Goal: Check status: Check status

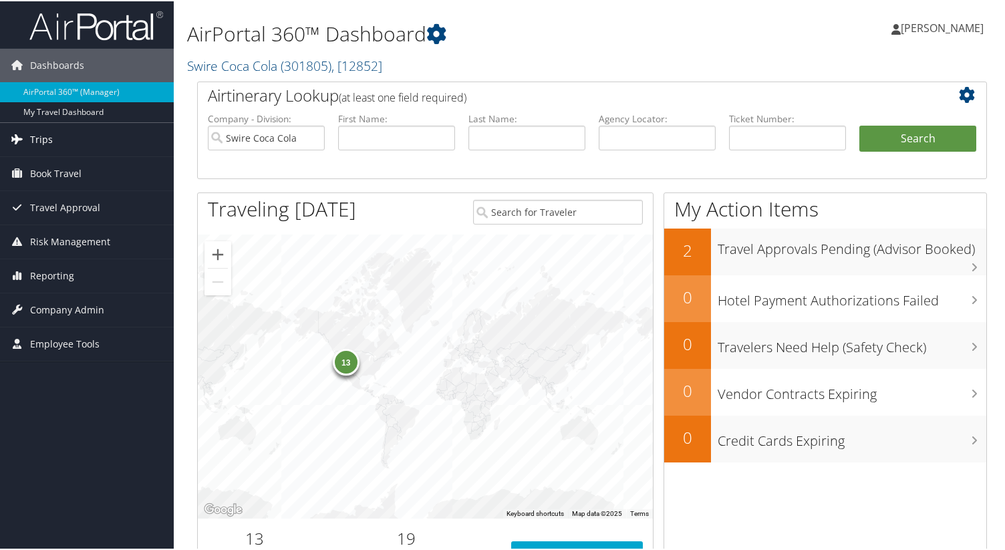
click at [45, 137] on span "Trips" at bounding box center [41, 138] width 23 height 33
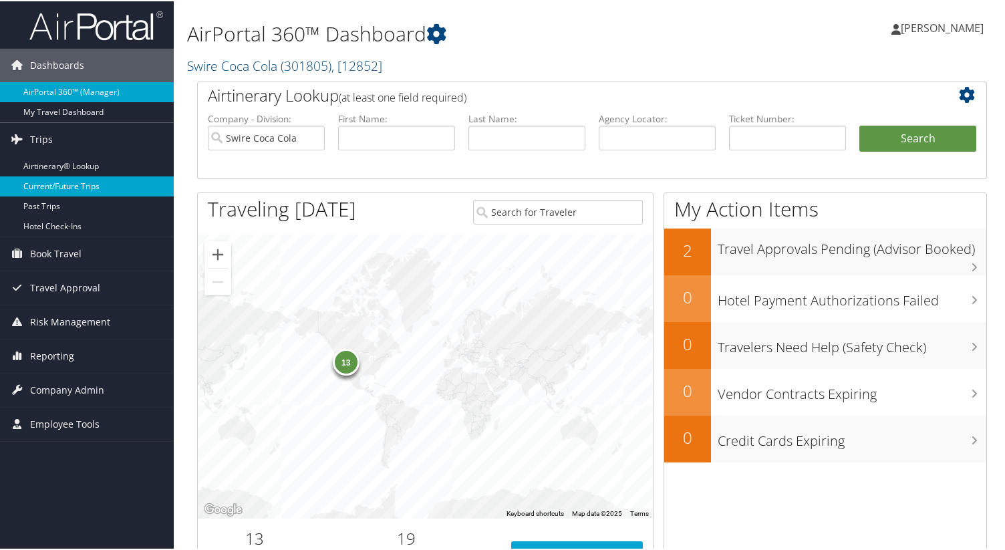
click at [62, 182] on link "Current/Future Trips" at bounding box center [87, 185] width 174 height 20
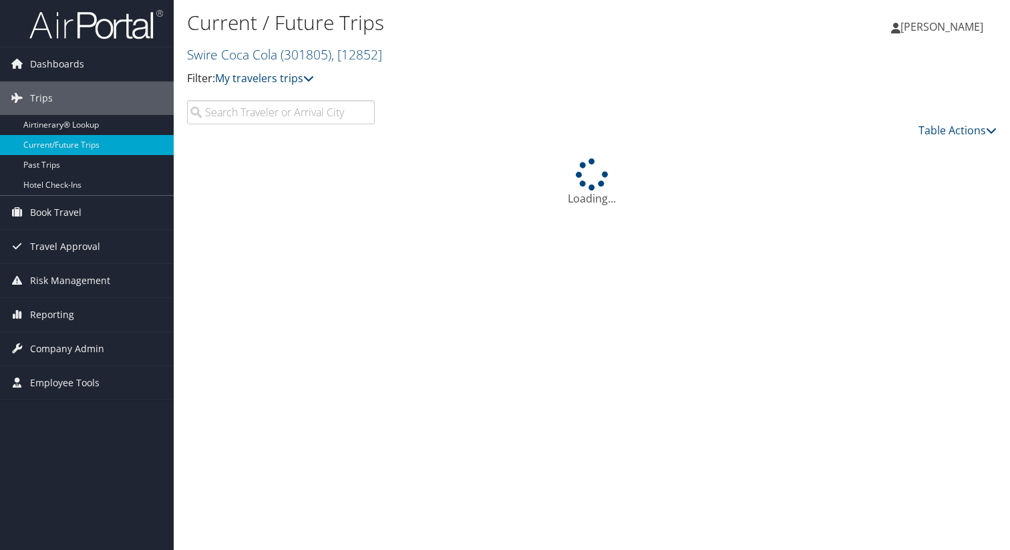
click at [265, 114] on input "search" at bounding box center [281, 112] width 188 height 24
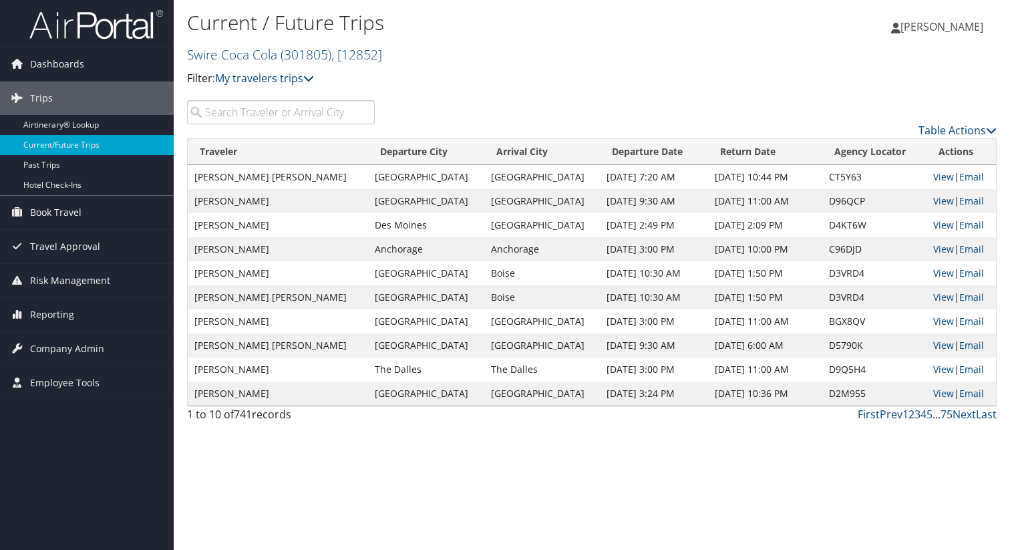
type input "k"
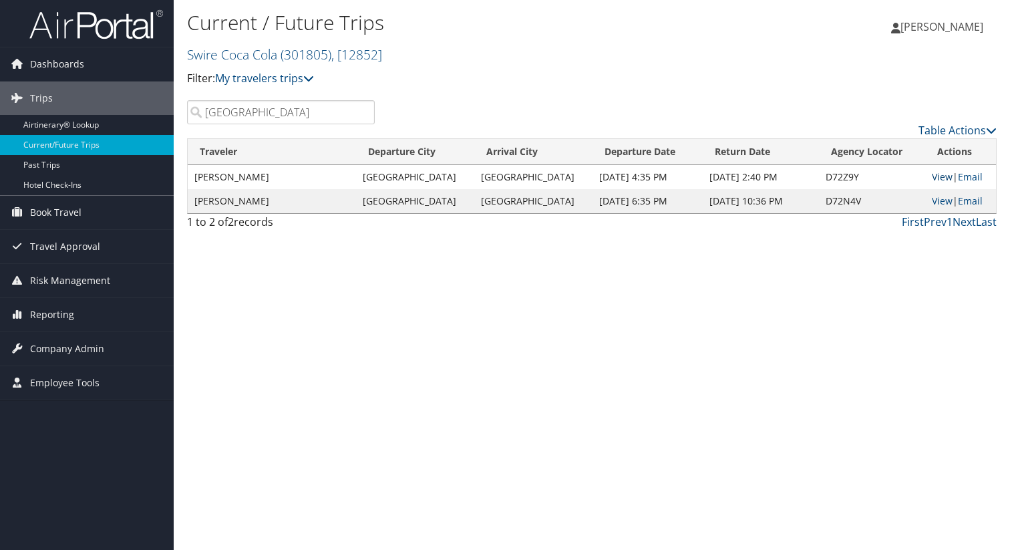
type input "vienna"
click at [936, 176] on link "View" at bounding box center [942, 176] width 21 height 13
click at [932, 202] on link "View" at bounding box center [942, 200] width 21 height 13
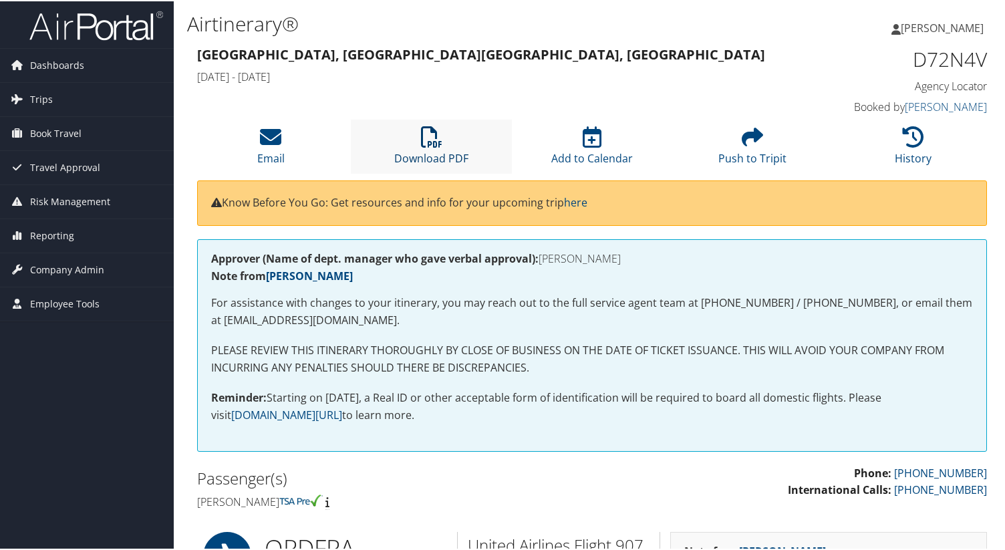
click at [423, 136] on icon at bounding box center [431, 135] width 21 height 21
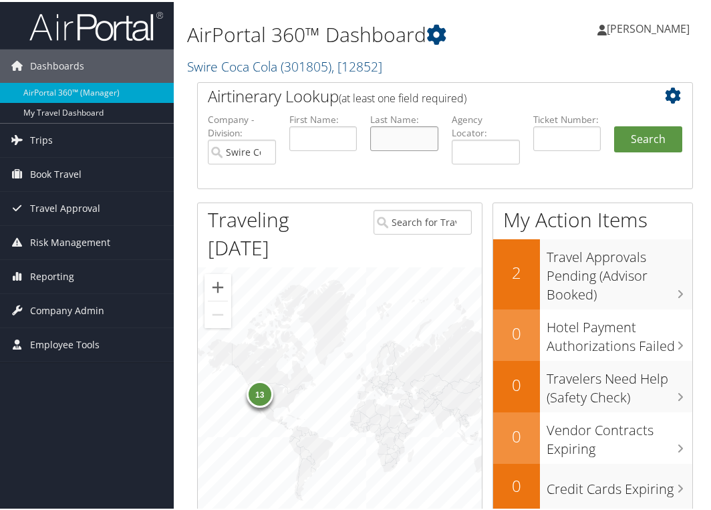
click at [402, 138] on input "text" at bounding box center [404, 136] width 68 height 25
type input "bellio"
click at [648, 138] on button "Search" at bounding box center [648, 137] width 68 height 27
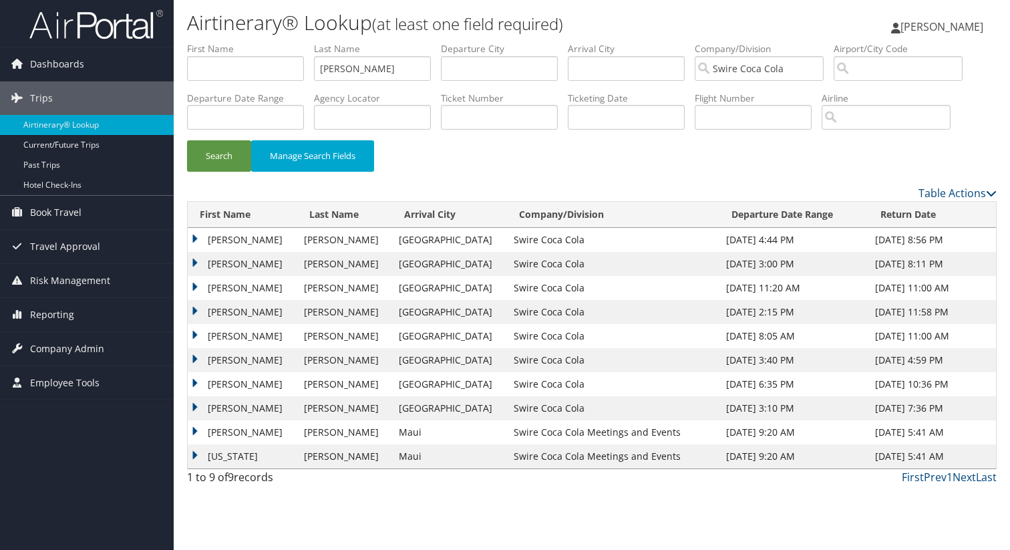
click at [233, 356] on td "ALFREDO A" at bounding box center [243, 360] width 110 height 24
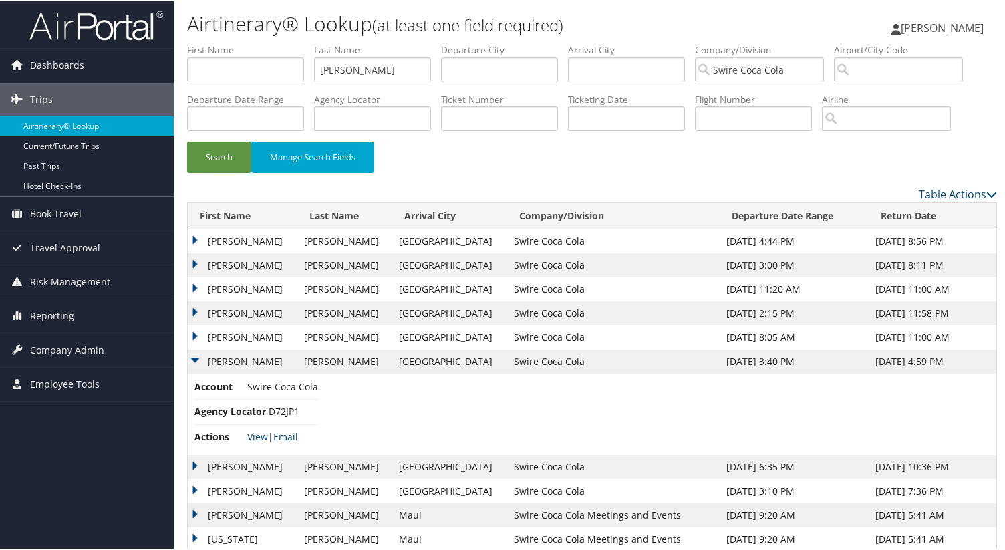
click at [343, 363] on td "BELLIO" at bounding box center [344, 360] width 95 height 24
click at [253, 437] on link "View" at bounding box center [257, 435] width 21 height 13
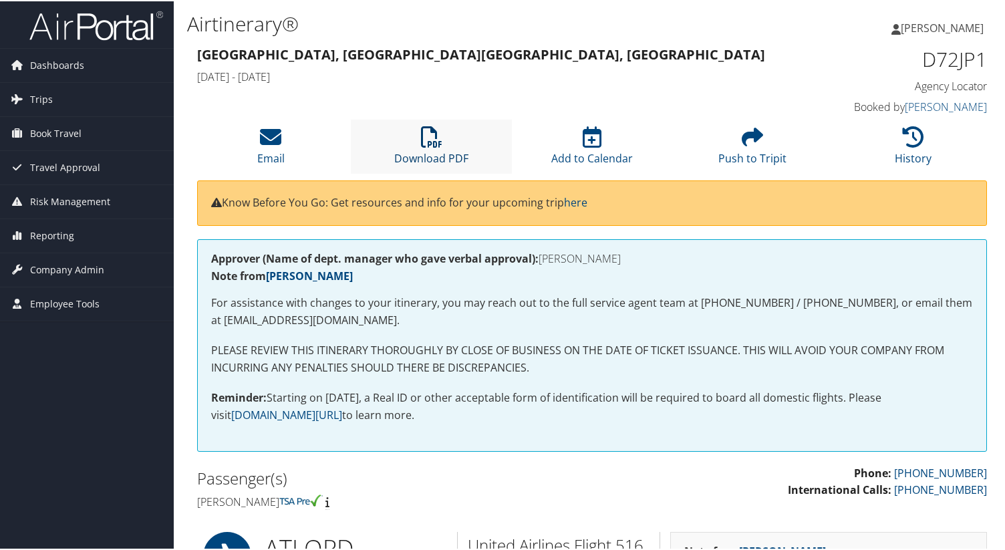
click at [432, 135] on icon at bounding box center [431, 135] width 21 height 21
